Goal: Find specific page/section: Find specific page/section

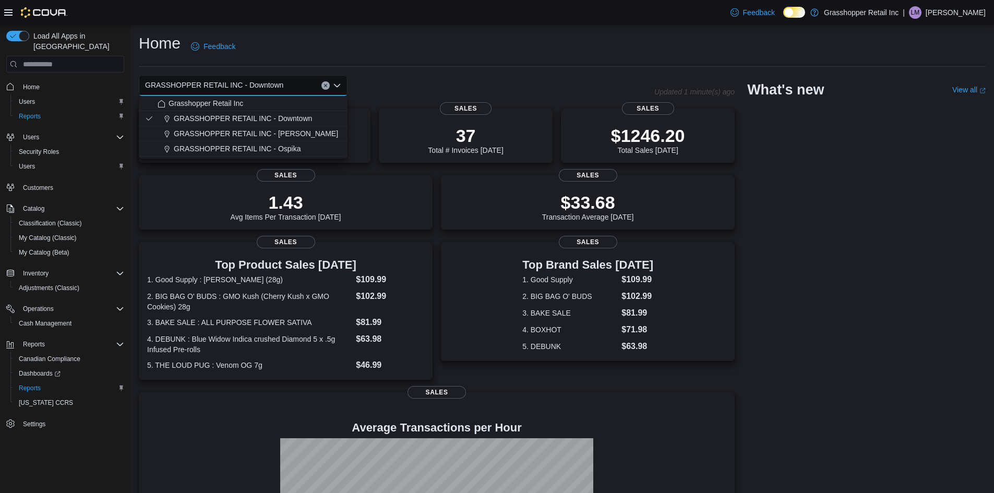
click at [376, 46] on div "Home Feedback" at bounding box center [562, 46] width 847 height 27
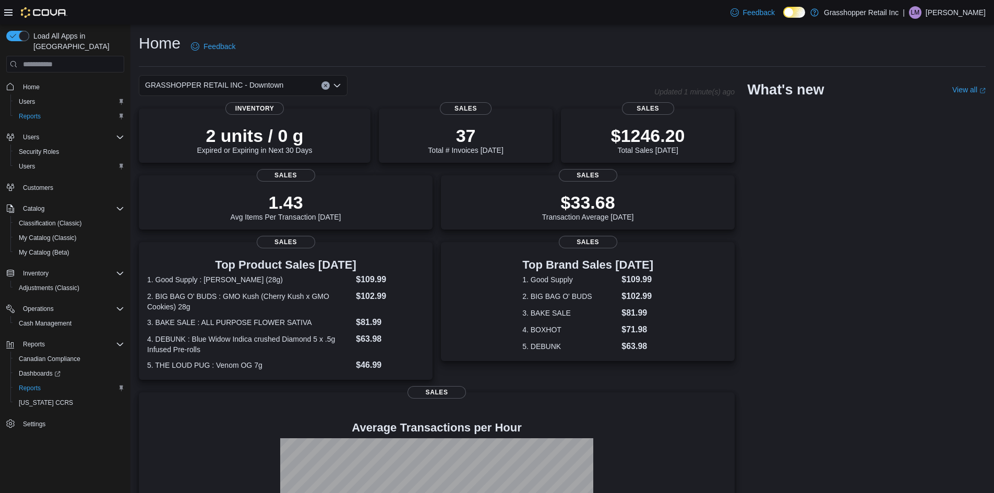
click at [339, 83] on icon "Open list of options" at bounding box center [337, 85] width 8 height 8
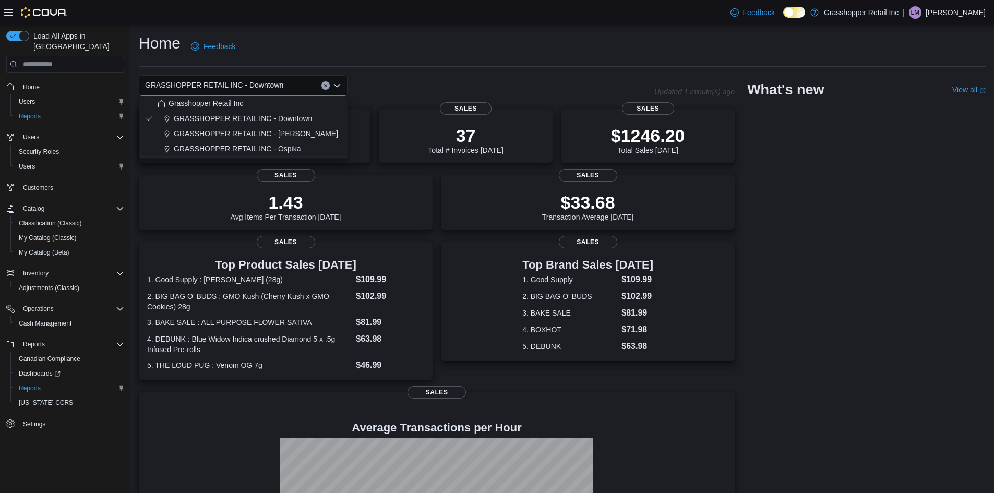
click at [300, 148] on span "GRASSHOPPER RETAIL INC - Ospika" at bounding box center [237, 148] width 127 height 10
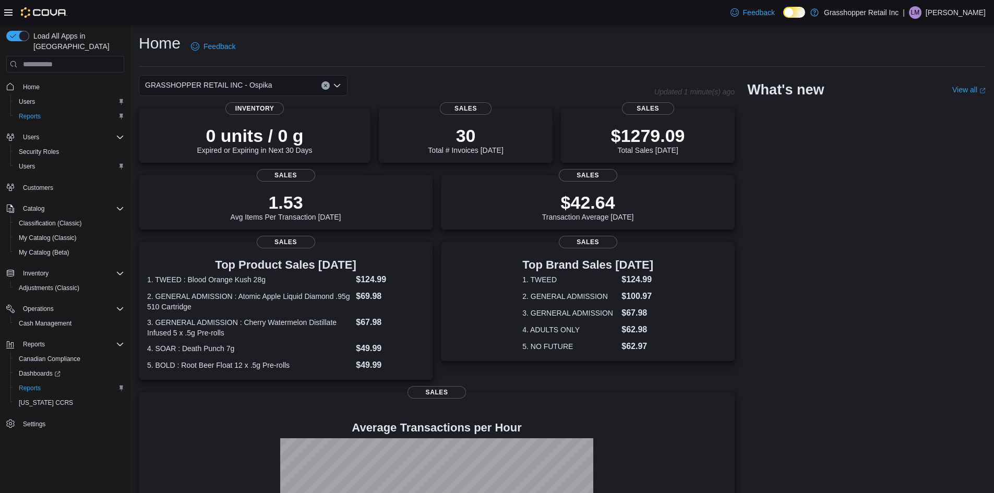
click at [337, 82] on icon "Open list of options" at bounding box center [337, 85] width 8 height 8
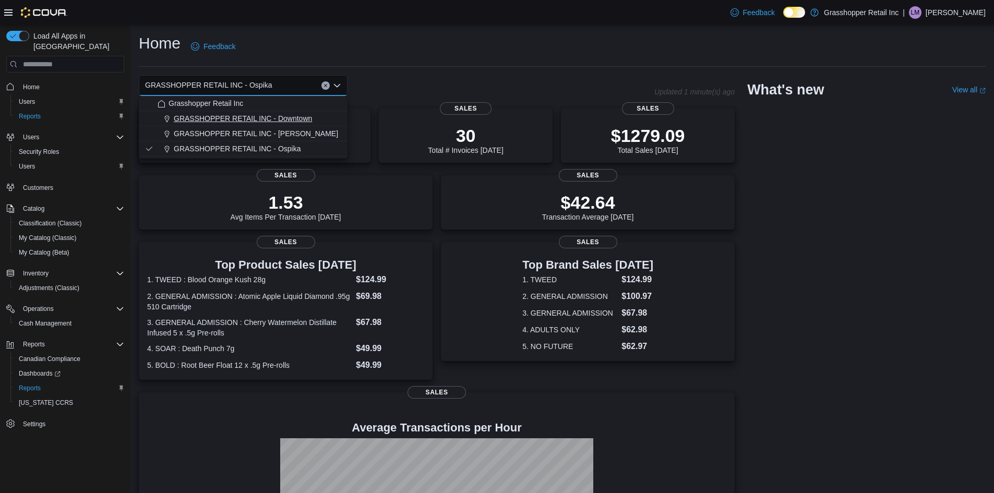
click at [297, 117] on span "GRASSHOPPER RETAIL INC - Downtown" at bounding box center [243, 118] width 138 height 10
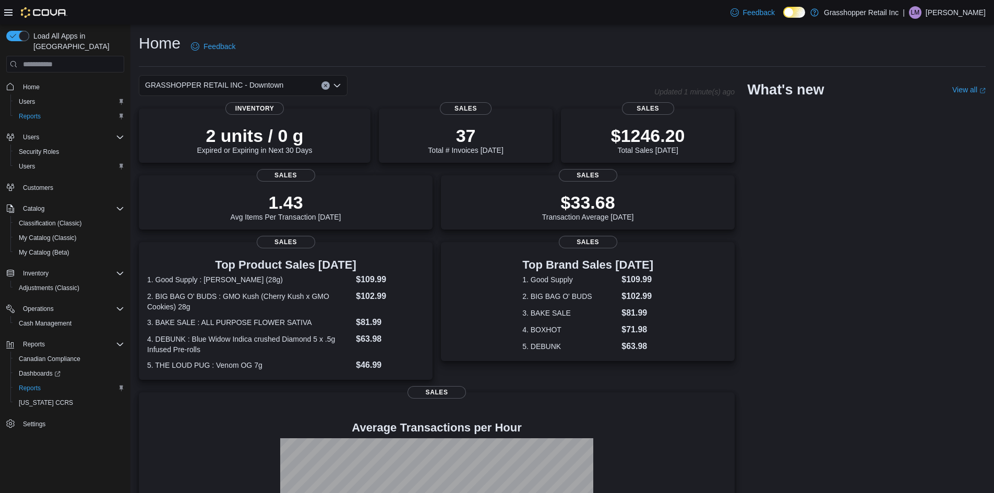
click at [339, 83] on icon "Open list of options" at bounding box center [337, 85] width 8 height 8
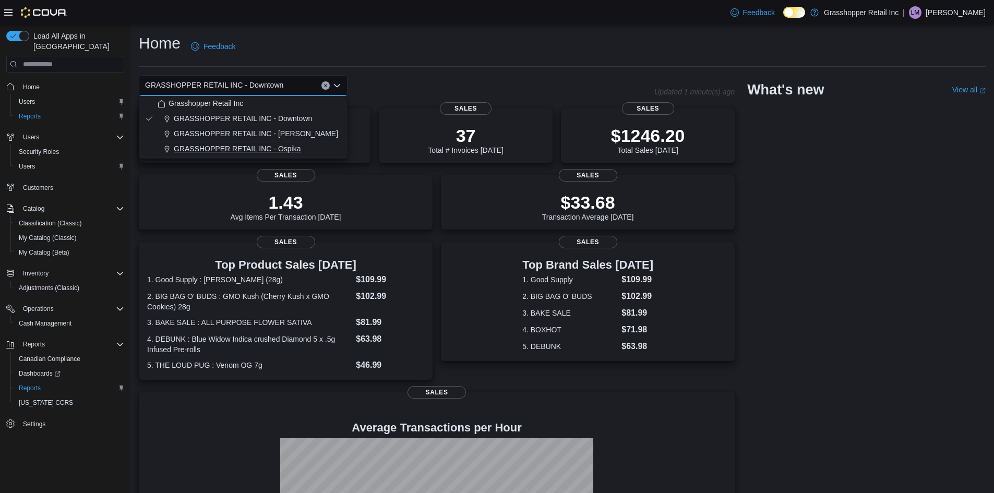
click at [296, 147] on span "GRASSHOPPER RETAIL INC - Ospika" at bounding box center [237, 148] width 127 height 10
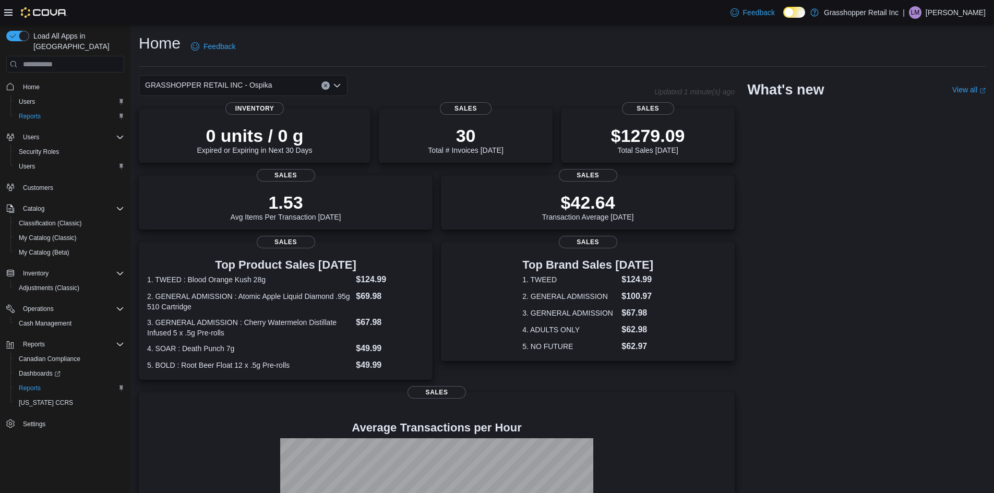
click at [342, 83] on div "GRASSHOPPER RETAIL INC - Ospika" at bounding box center [243, 85] width 209 height 21
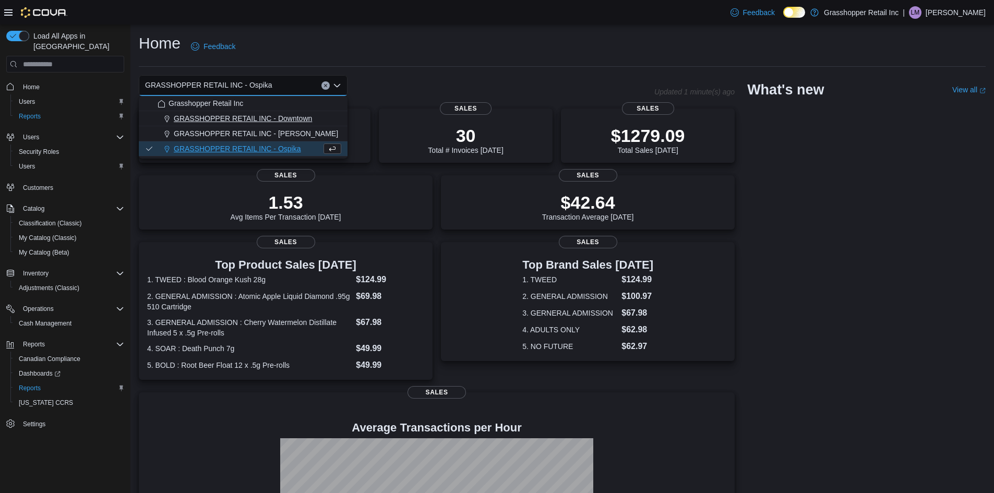
click at [308, 119] on span "GRASSHOPPER RETAIL INC - Downtown" at bounding box center [243, 118] width 138 height 10
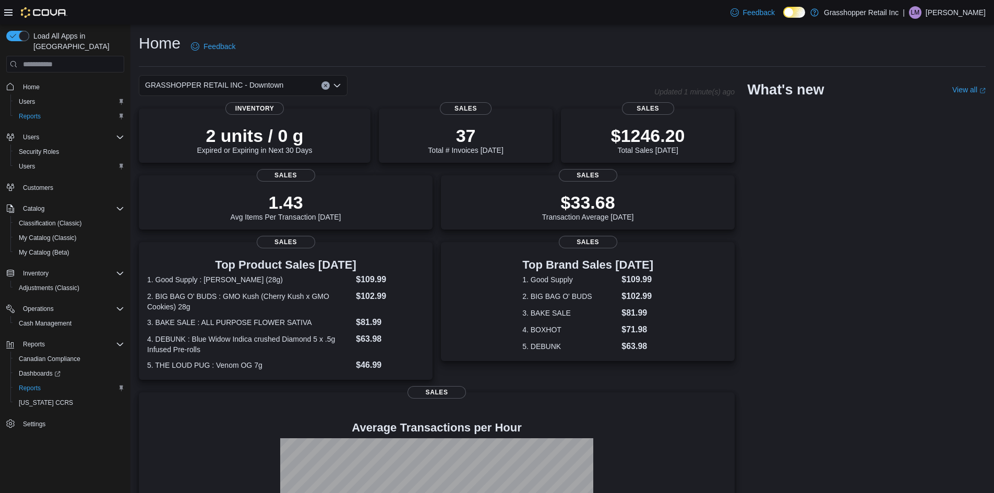
click at [340, 82] on div "GRASSHOPPER RETAIL INC - Downtown" at bounding box center [243, 85] width 209 height 21
click at [338, 83] on icon "Open list of options" at bounding box center [337, 85] width 8 height 8
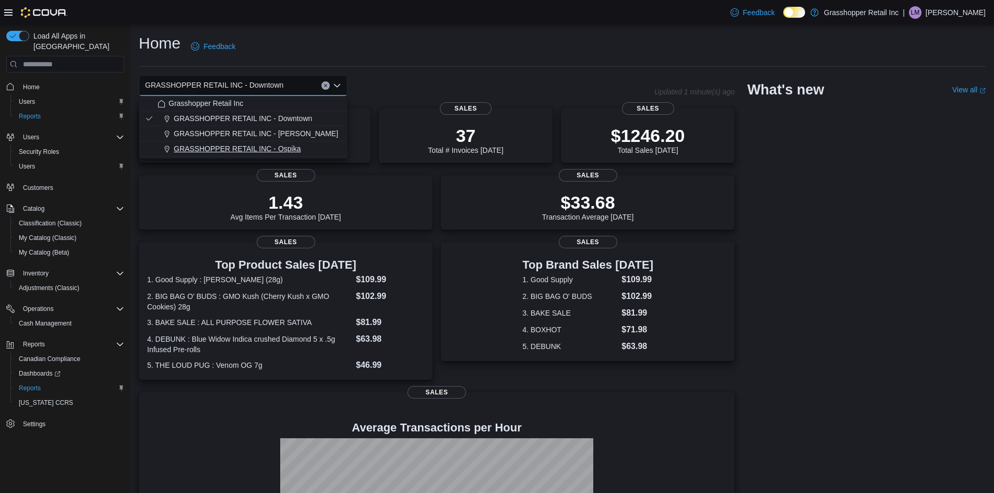
click at [305, 145] on div "GRASSHOPPER RETAIL INC - Ospika" at bounding box center [250, 148] width 184 height 10
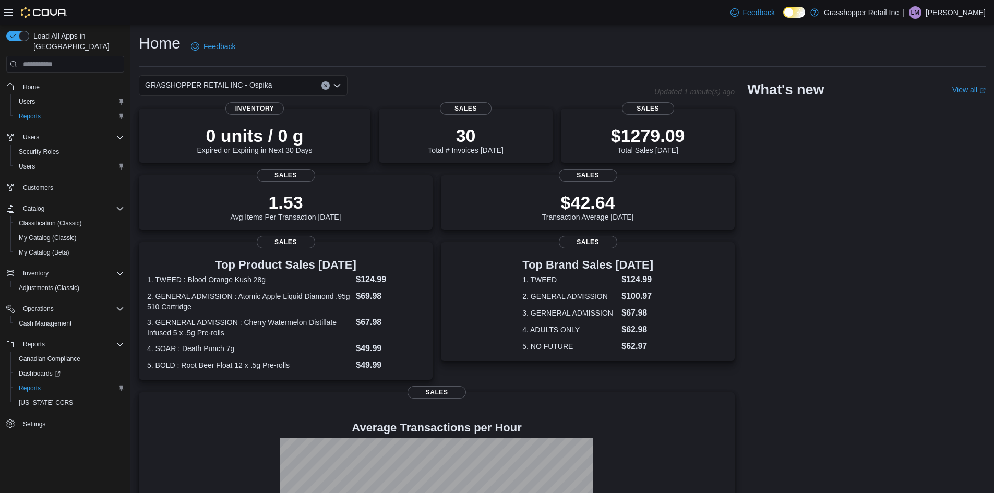
click at [338, 88] on icon "Open list of options" at bounding box center [337, 85] width 8 height 8
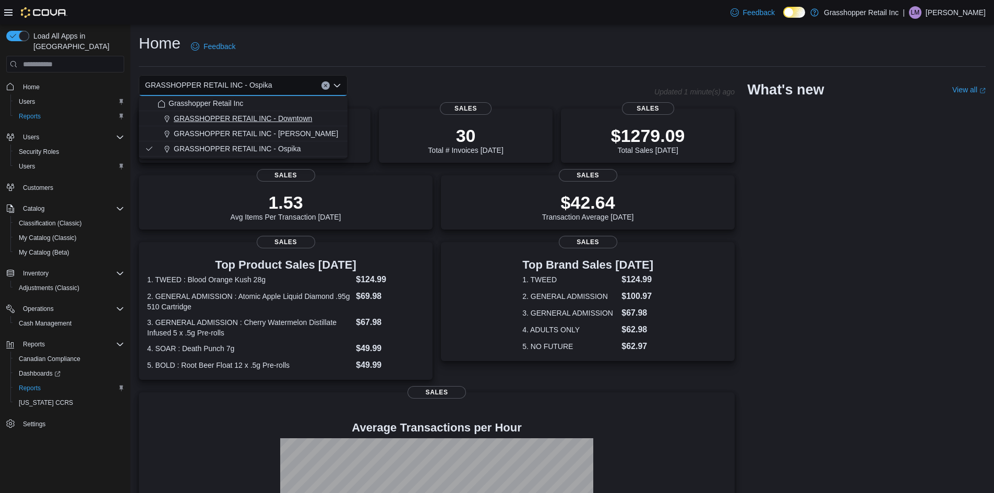
click at [283, 119] on span "GRASSHOPPER RETAIL INC - Downtown" at bounding box center [243, 118] width 138 height 10
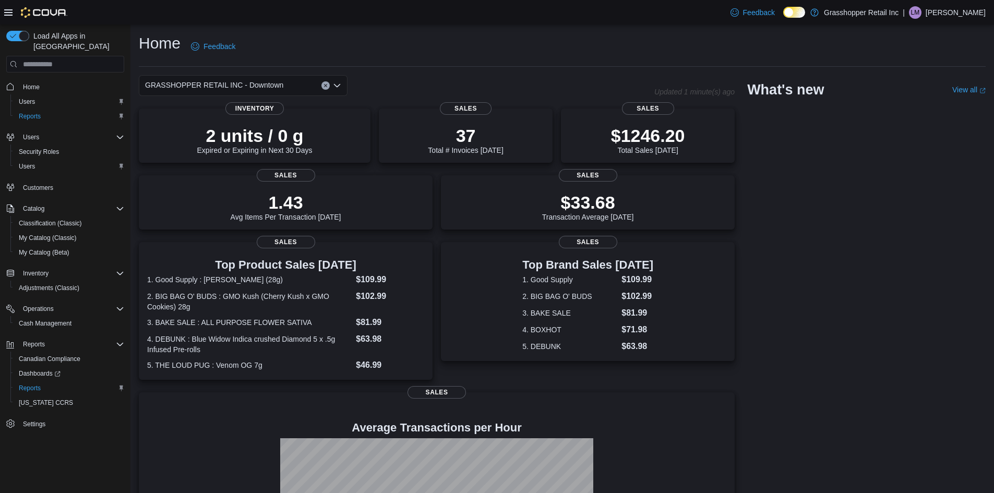
click at [299, 30] on div "Home Feedback GRASSHOPPER RETAIL INC - Downtown Updated 1 minute(s) ago 2 units…" at bounding box center [562, 318] width 864 height 587
